Goal: Find specific page/section: Find specific page/section

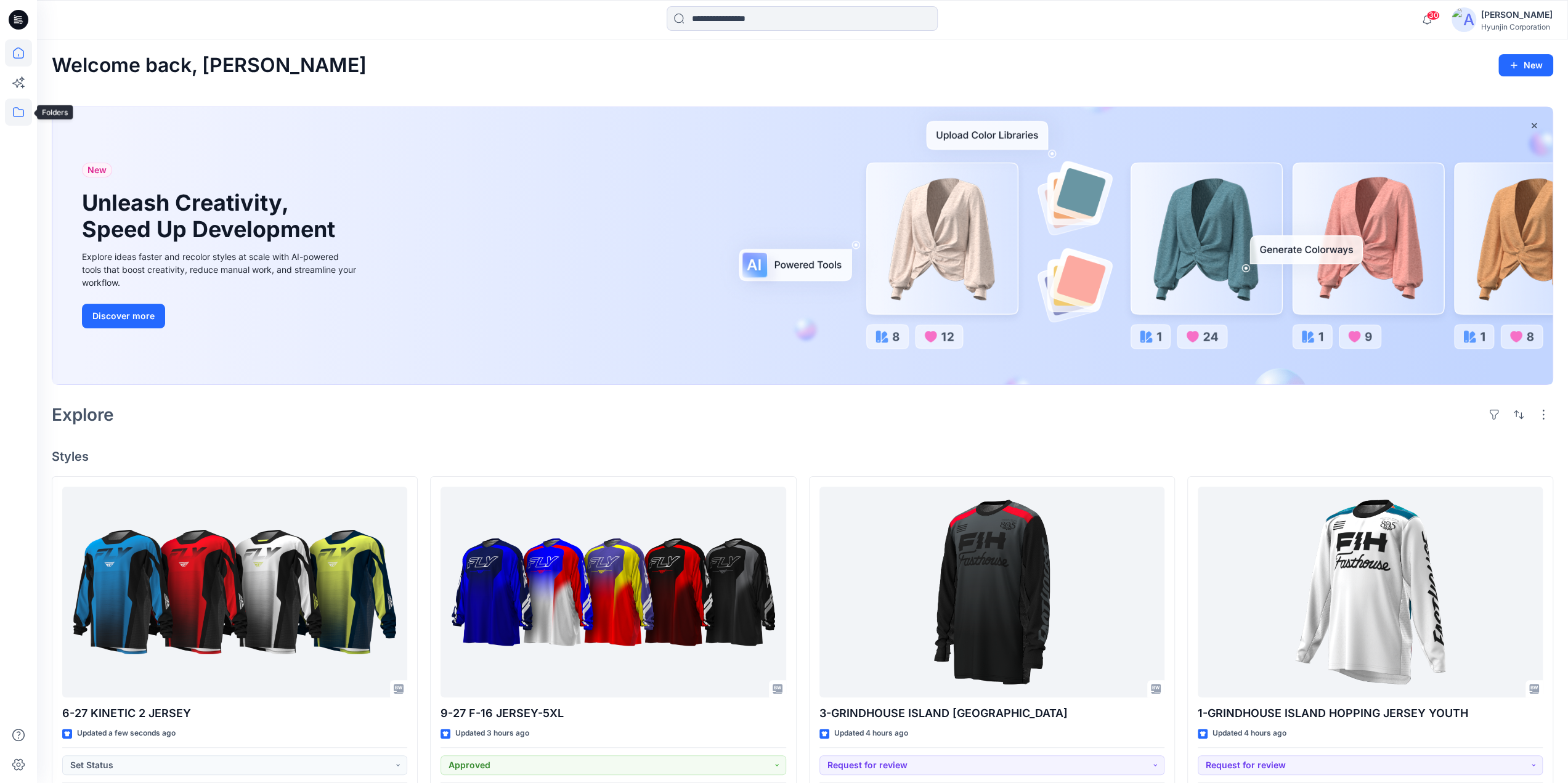
click at [20, 113] on icon at bounding box center [18, 112] width 27 height 27
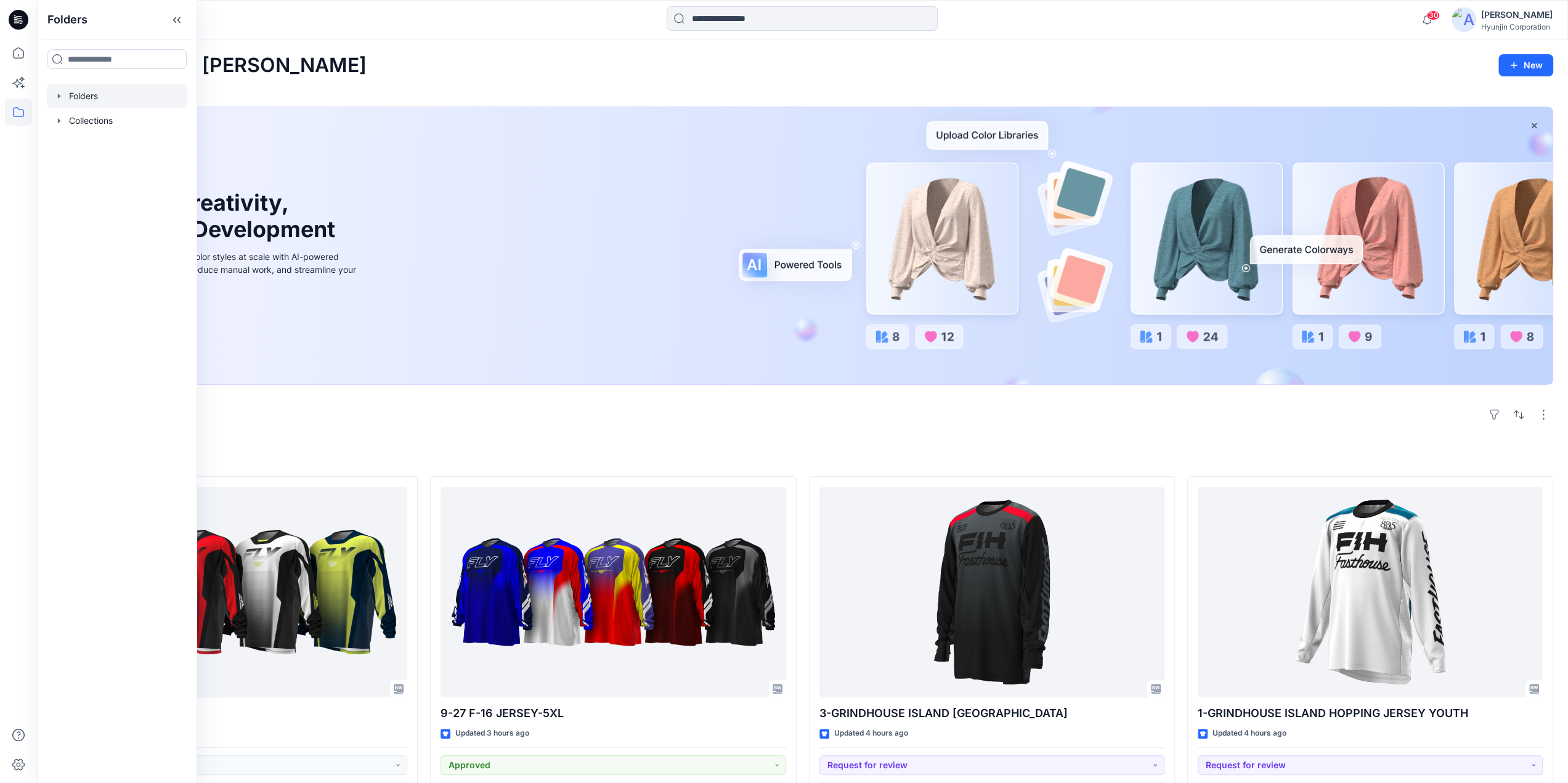
click at [85, 99] on div at bounding box center [117, 96] width 140 height 24
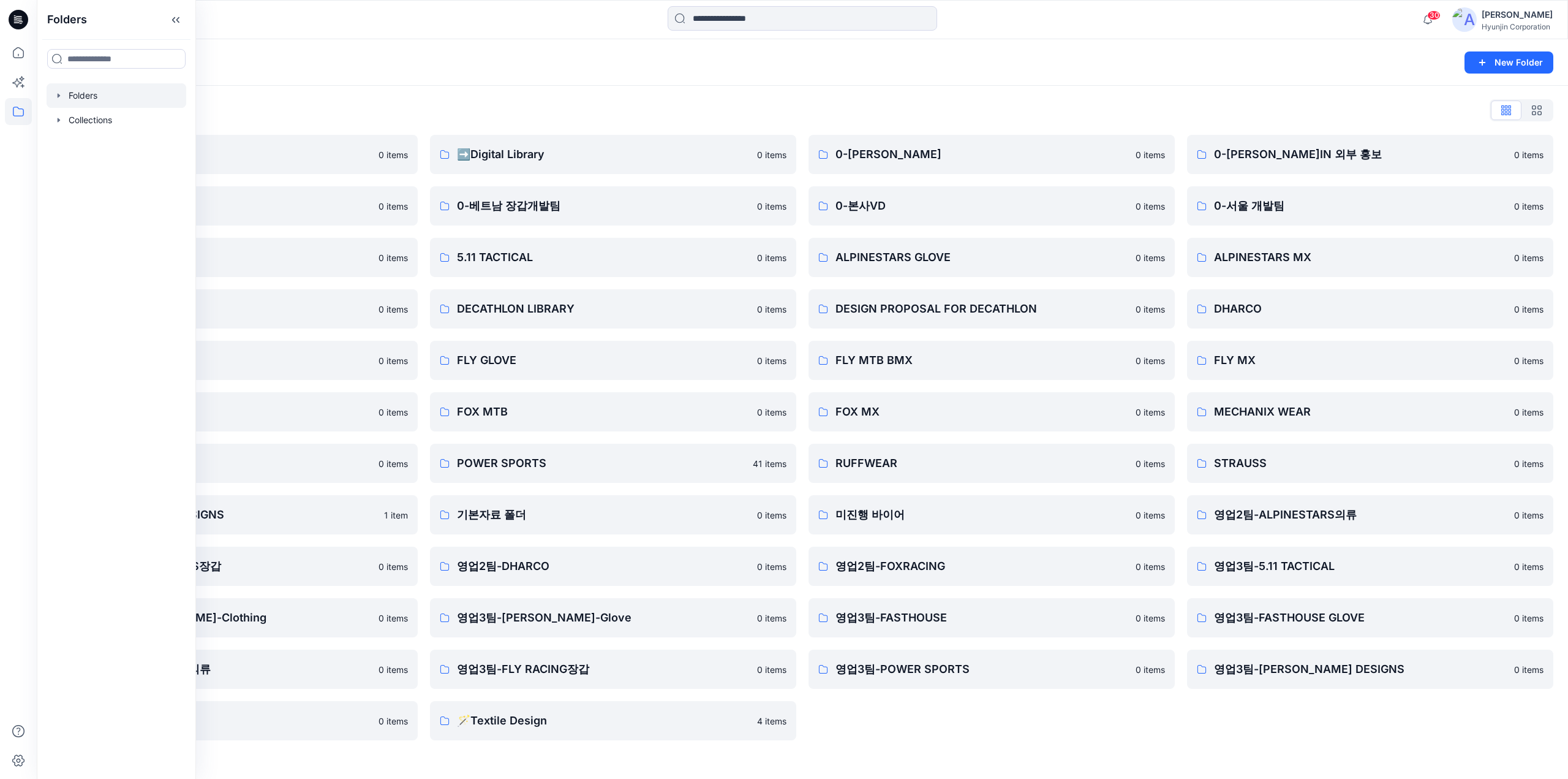
click at [658, 110] on div "Folders List" at bounding box center [802, 110] width 1502 height 20
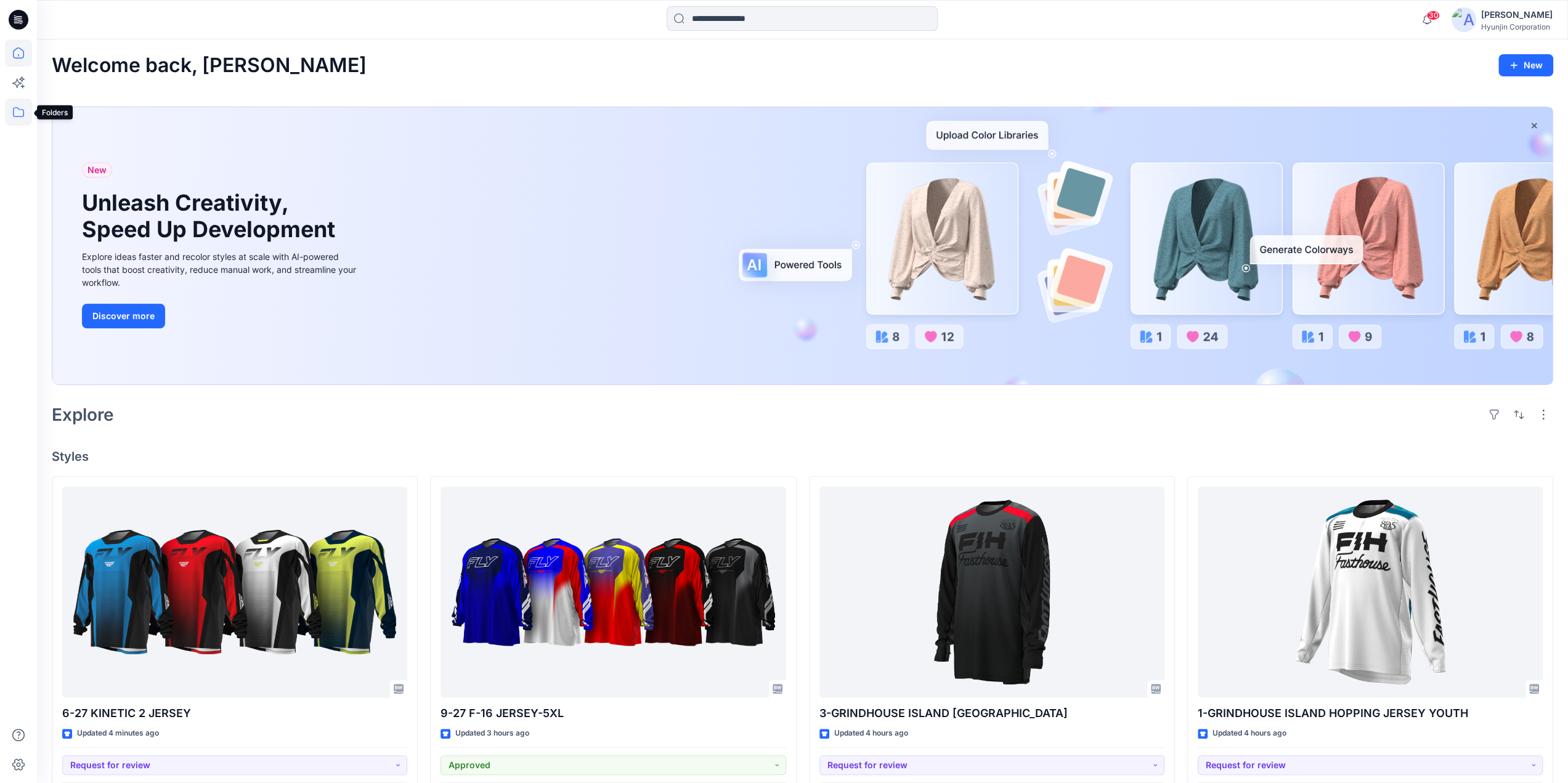
click at [20, 113] on icon at bounding box center [18, 112] width 27 height 27
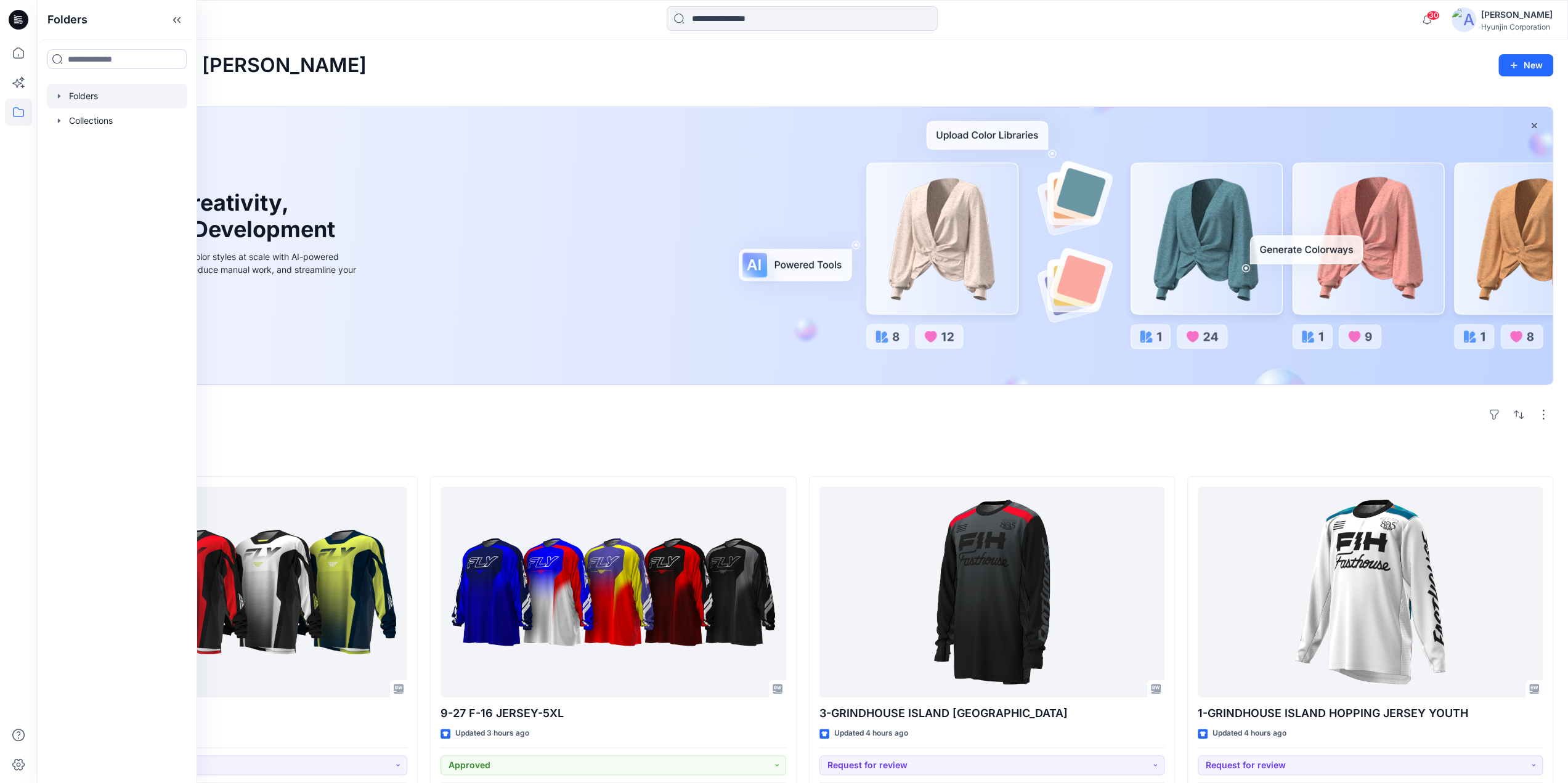
click at [71, 103] on div at bounding box center [117, 96] width 140 height 24
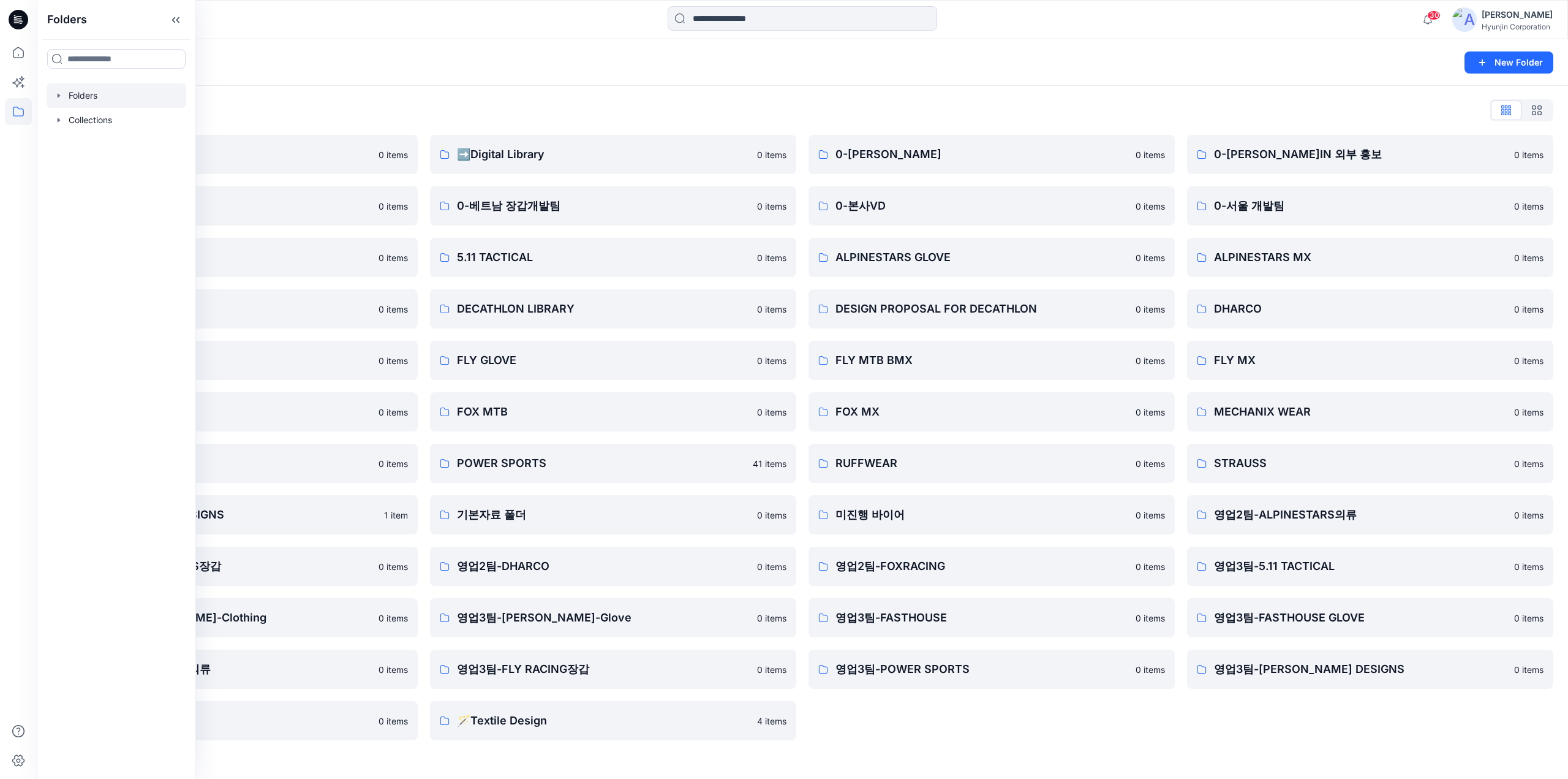
click at [1050, 763] on div "Folders New Folder Folders List ♻️Project 0 items 0-베트남 의류개발팀 0 items 0-서울 디자인팀…" at bounding box center [802, 409] width 1531 height 740
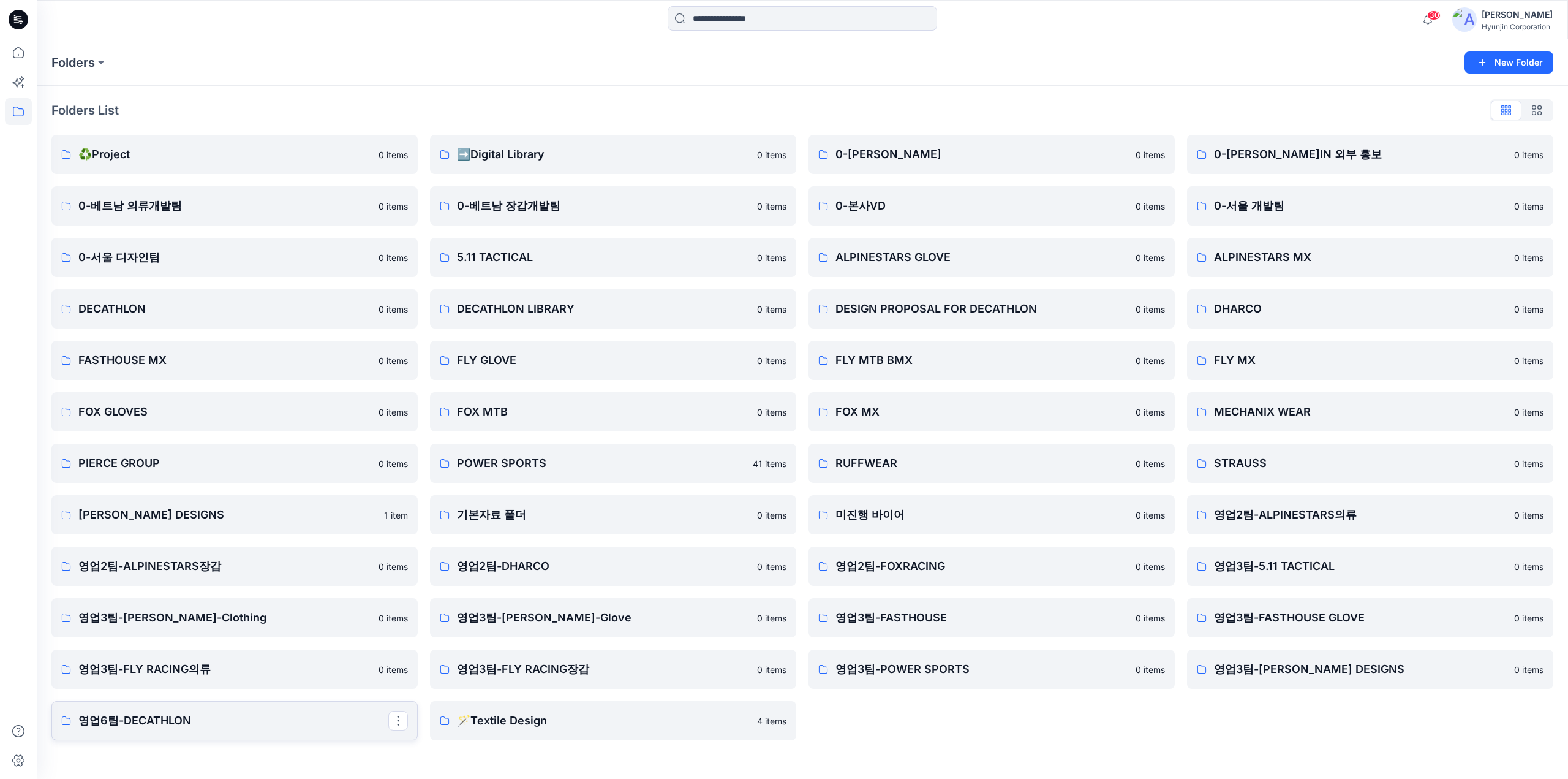
click at [244, 715] on p "영업6팀-DECATHLON" at bounding box center [233, 720] width 310 height 17
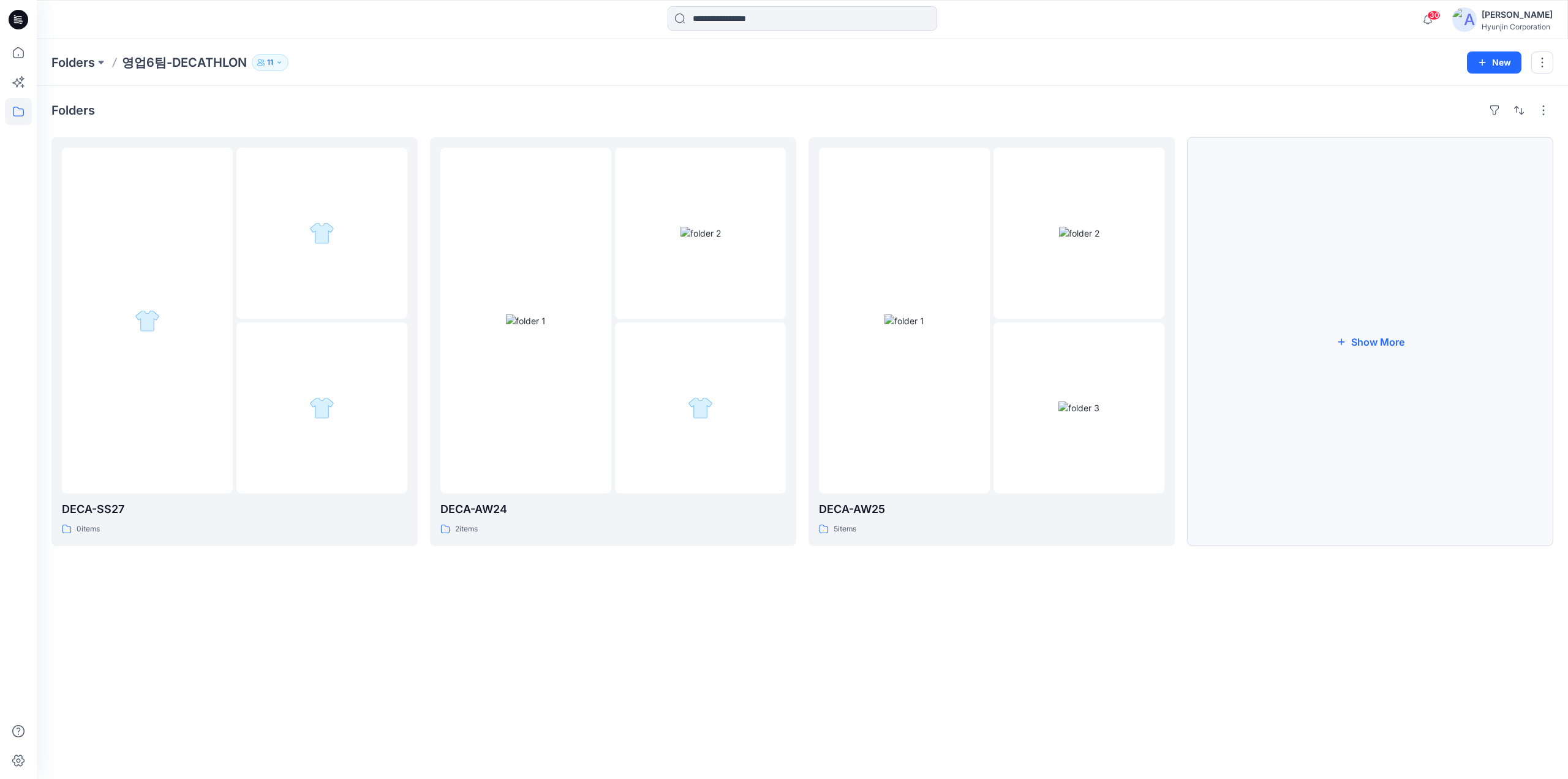
click at [1531, 451] on button "Show More" at bounding box center [1370, 341] width 366 height 408
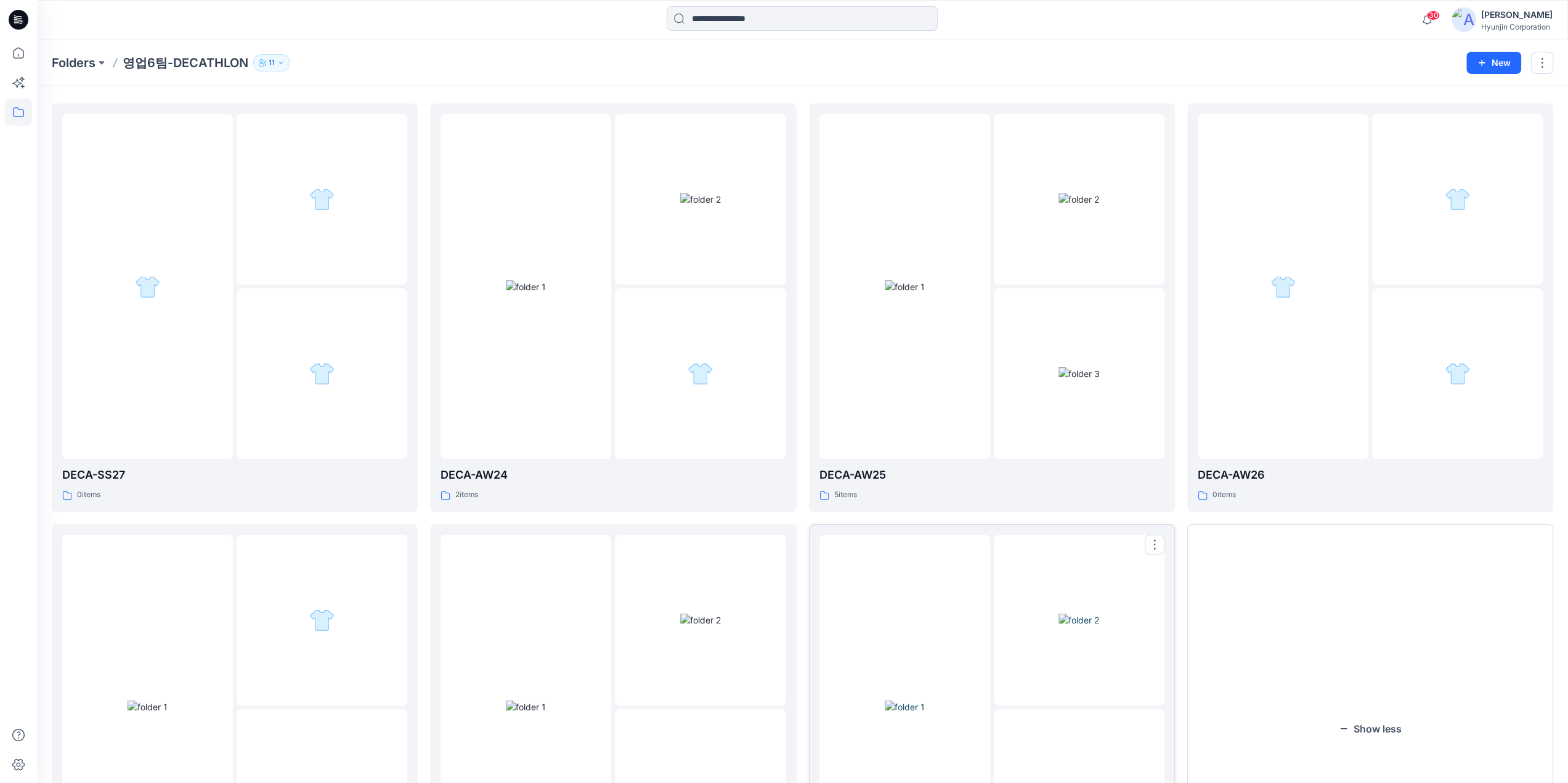
scroll to position [218, 0]
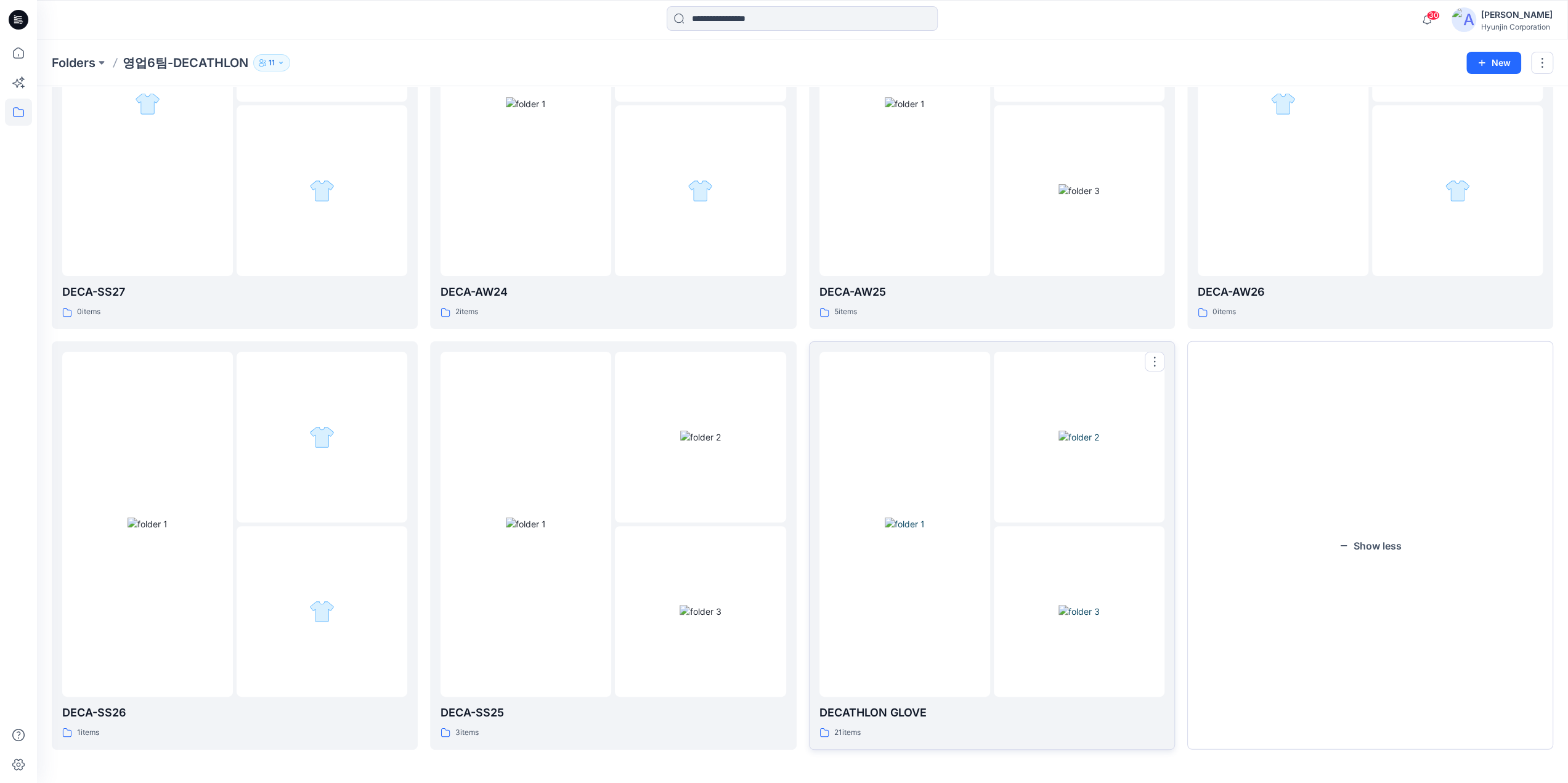
click at [1100, 605] on img at bounding box center [1079, 611] width 41 height 13
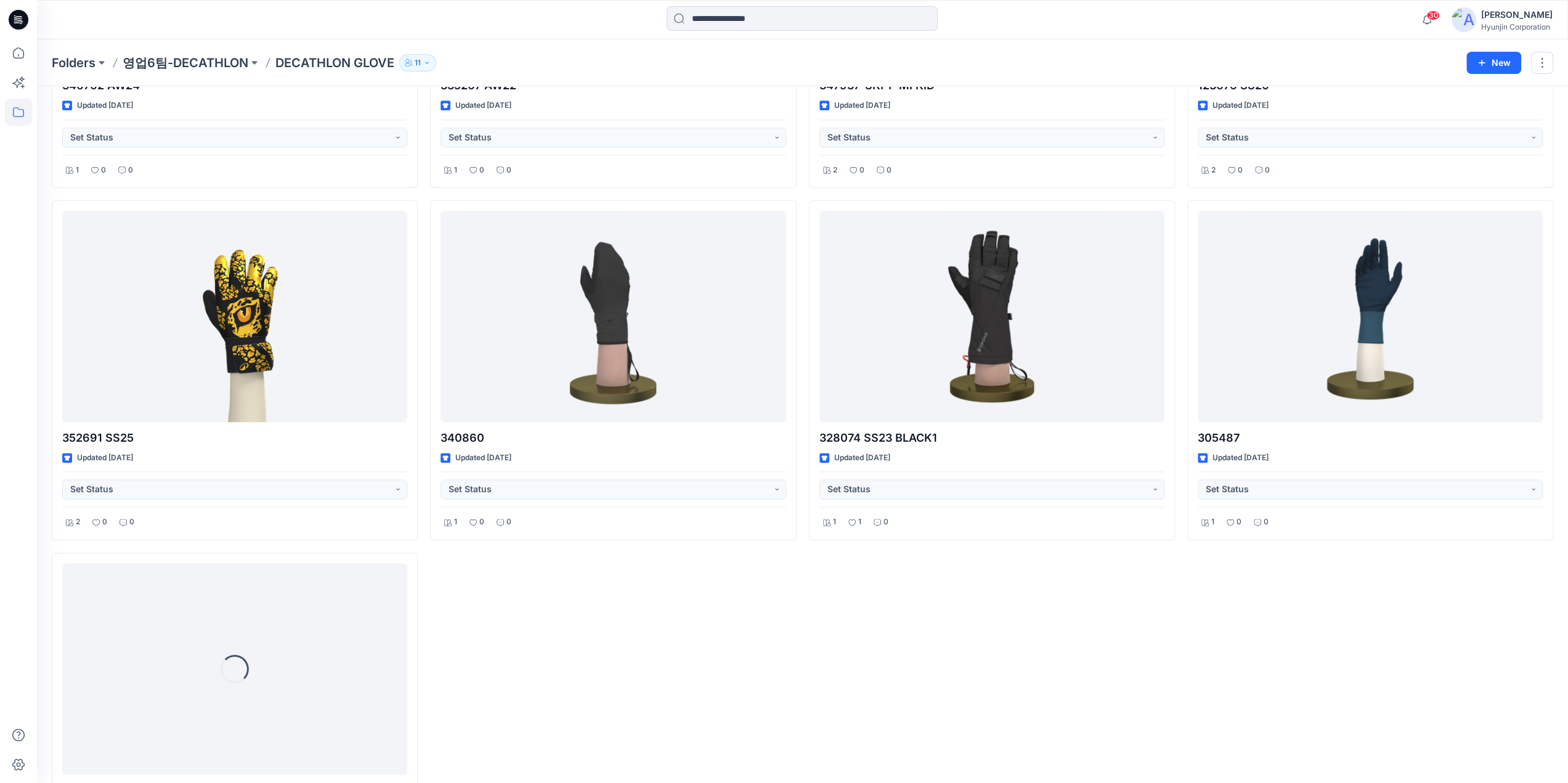
scroll to position [1466, 0]
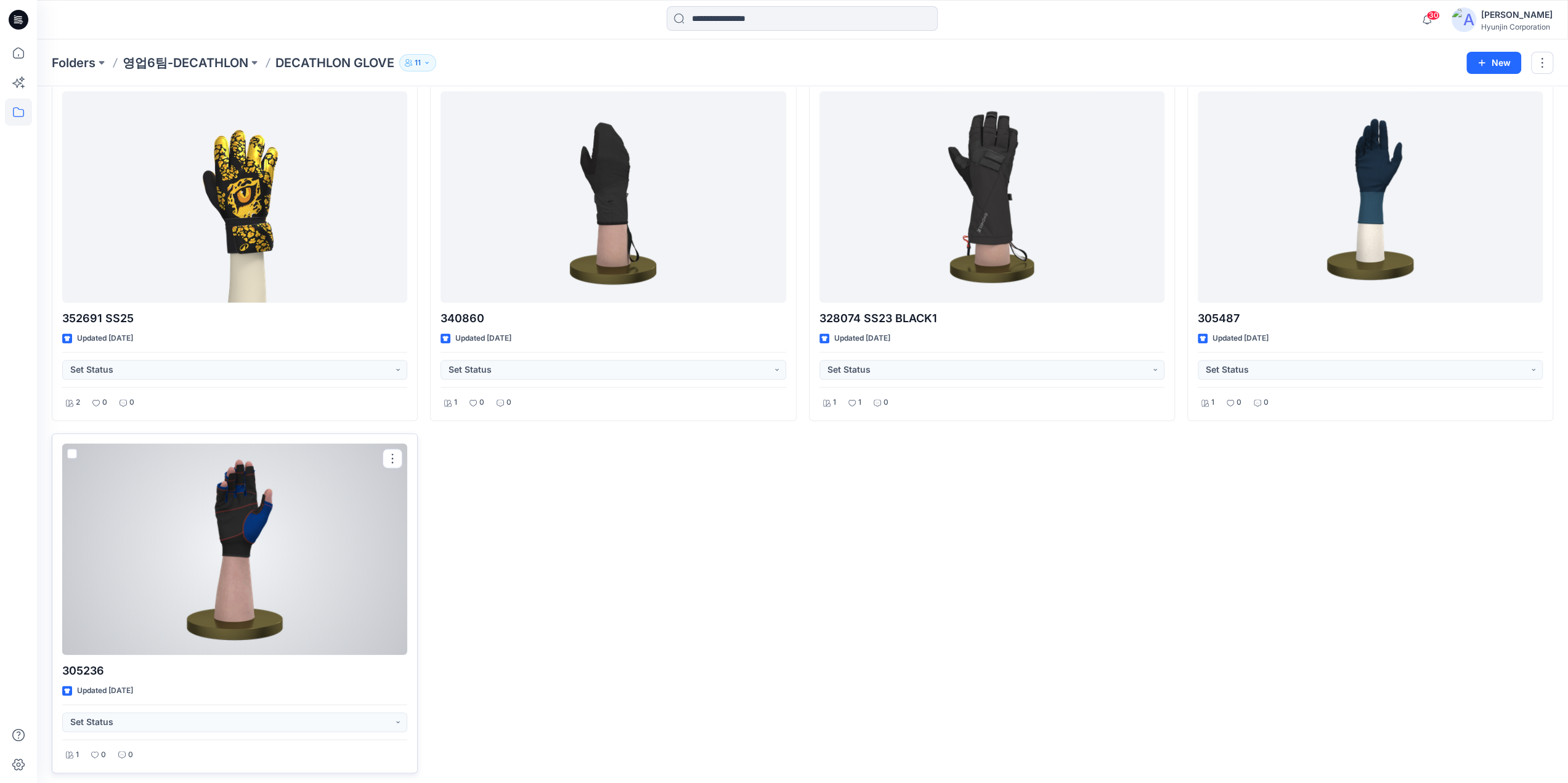
click at [376, 547] on div at bounding box center [235, 549] width 345 height 211
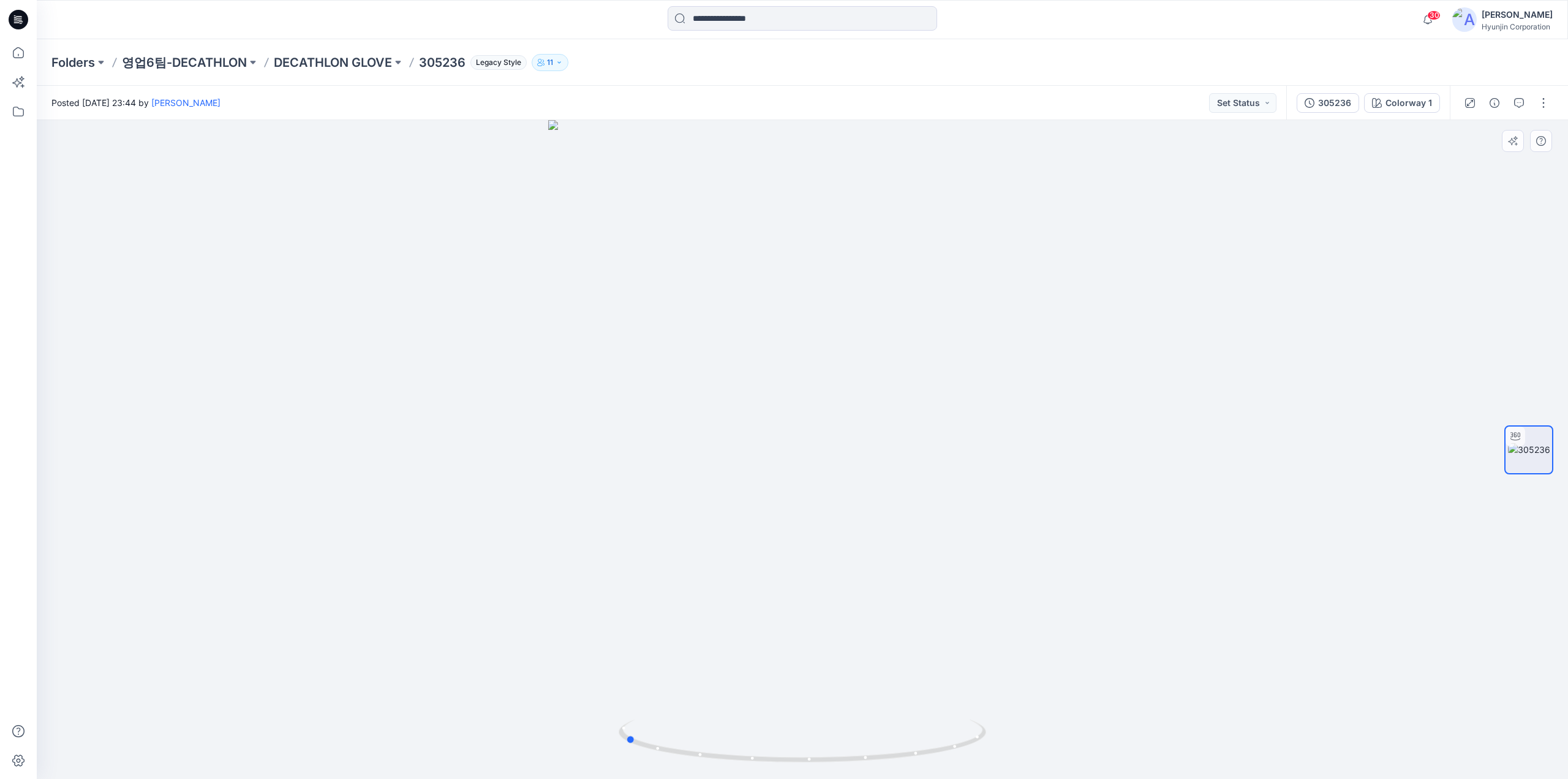
drag, startPoint x: 1059, startPoint y: 425, endPoint x: 900, endPoint y: 445, distance: 160.3
click at [909, 449] on img at bounding box center [802, 316] width 923 height 927
